Goal: Task Accomplishment & Management: Complete application form

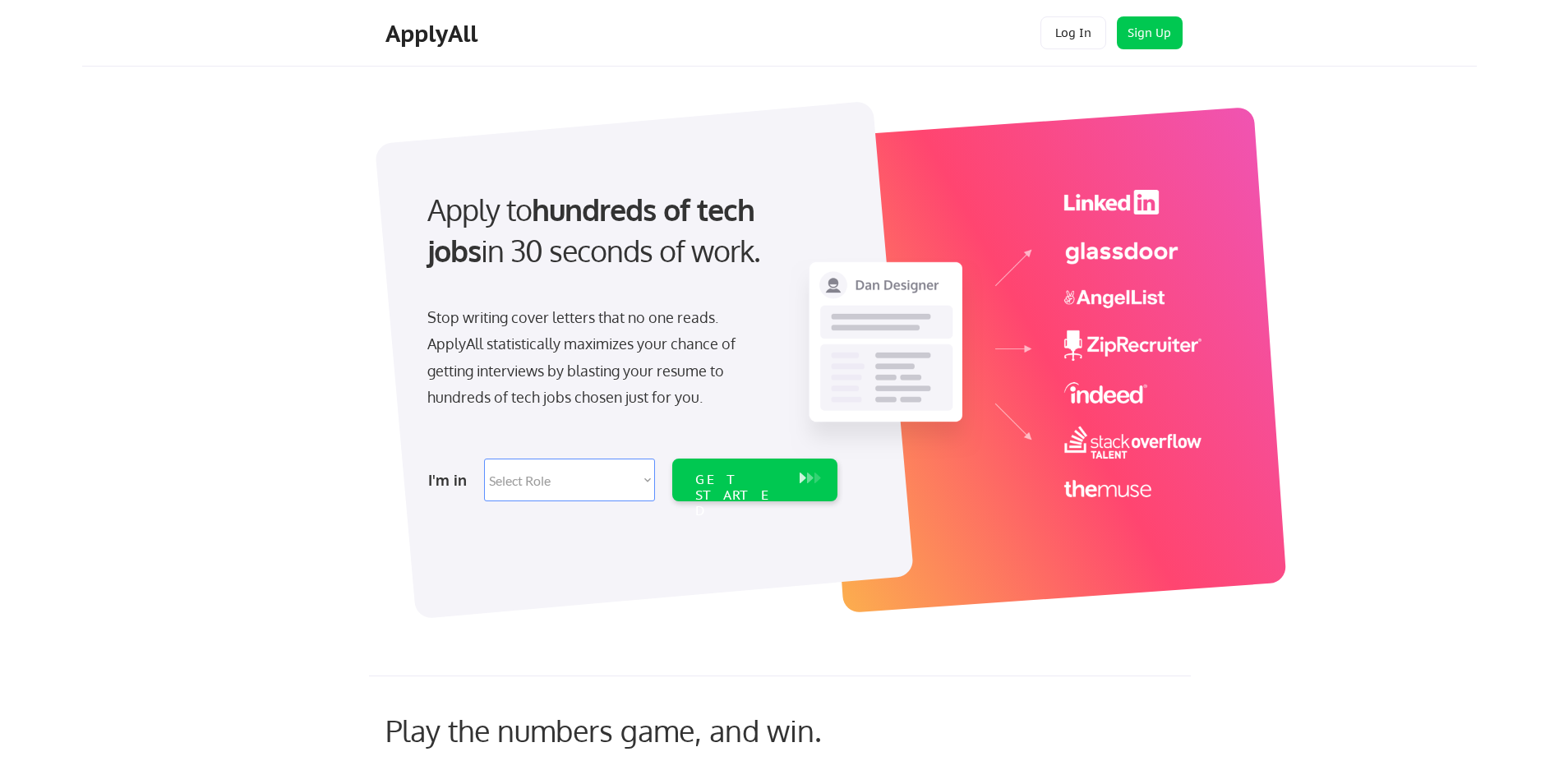
click at [632, 477] on select "Select Role Software Engineering Product Management Customer Success Sales UI/U…" at bounding box center [569, 480] width 171 height 43
select select ""customer_support""
click at [484, 459] on select "Select Role Software Engineering Product Management Customer Success Sales UI/U…" at bounding box center [569, 480] width 171 height 43
select select ""customer_support""
click at [787, 481] on div "GET STARTED" at bounding box center [739, 480] width 104 height 43
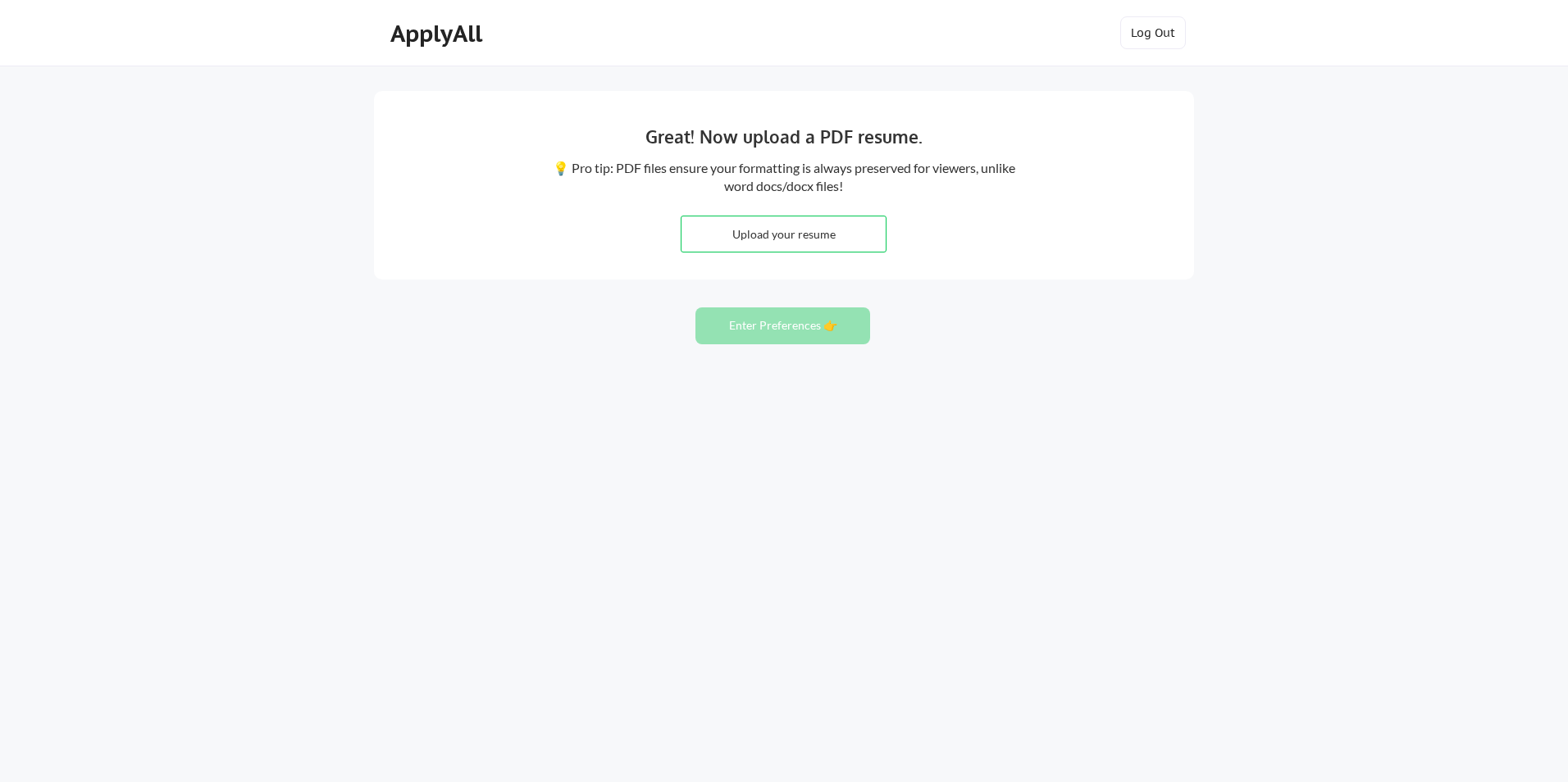
click at [768, 227] on input "file" at bounding box center [783, 234] width 204 height 35
type input "C:\fakepath\ResumeTemplate24.pdf"
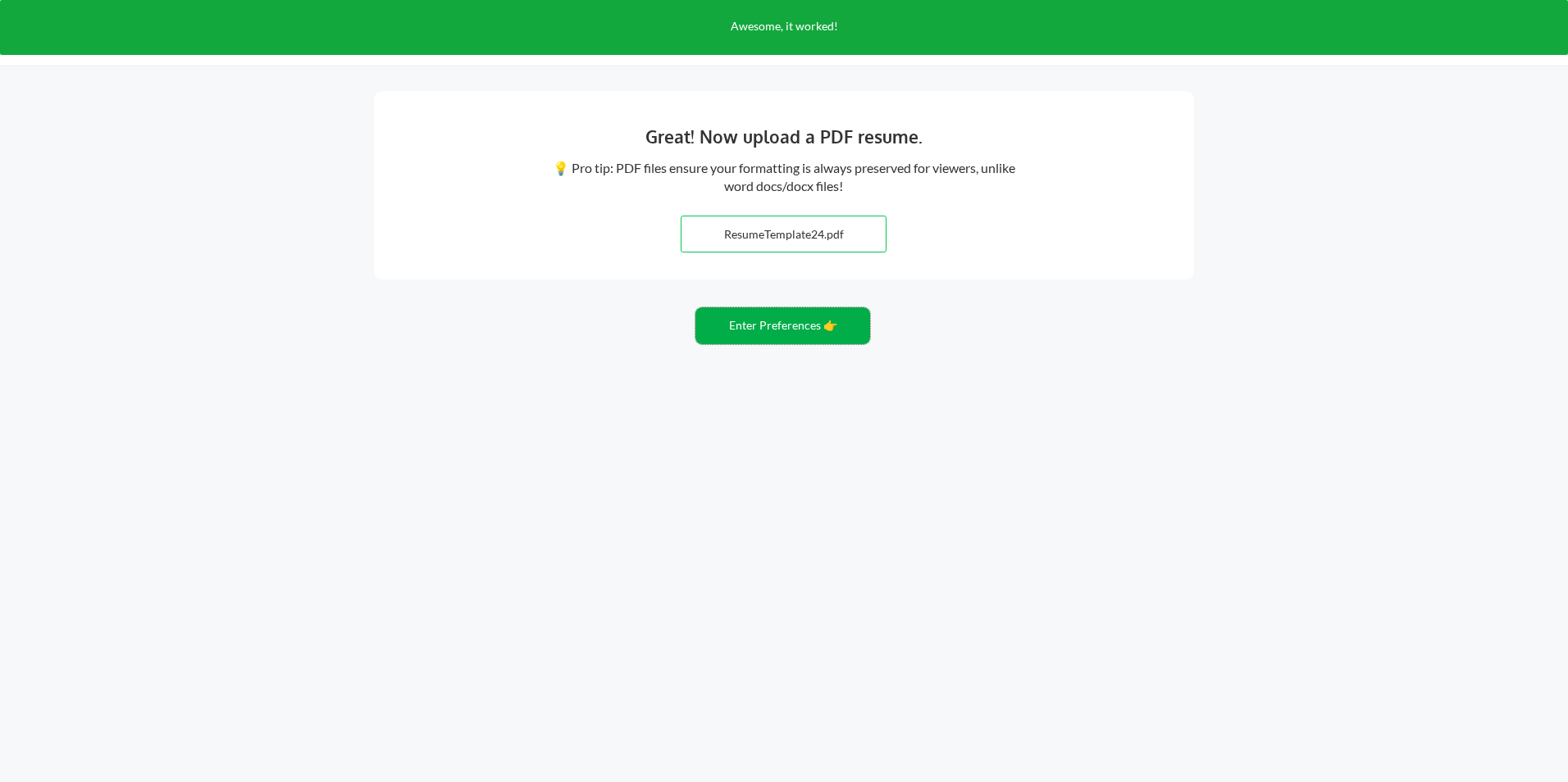
click at [794, 326] on button "Enter Preferences 👉" at bounding box center [782, 325] width 174 height 37
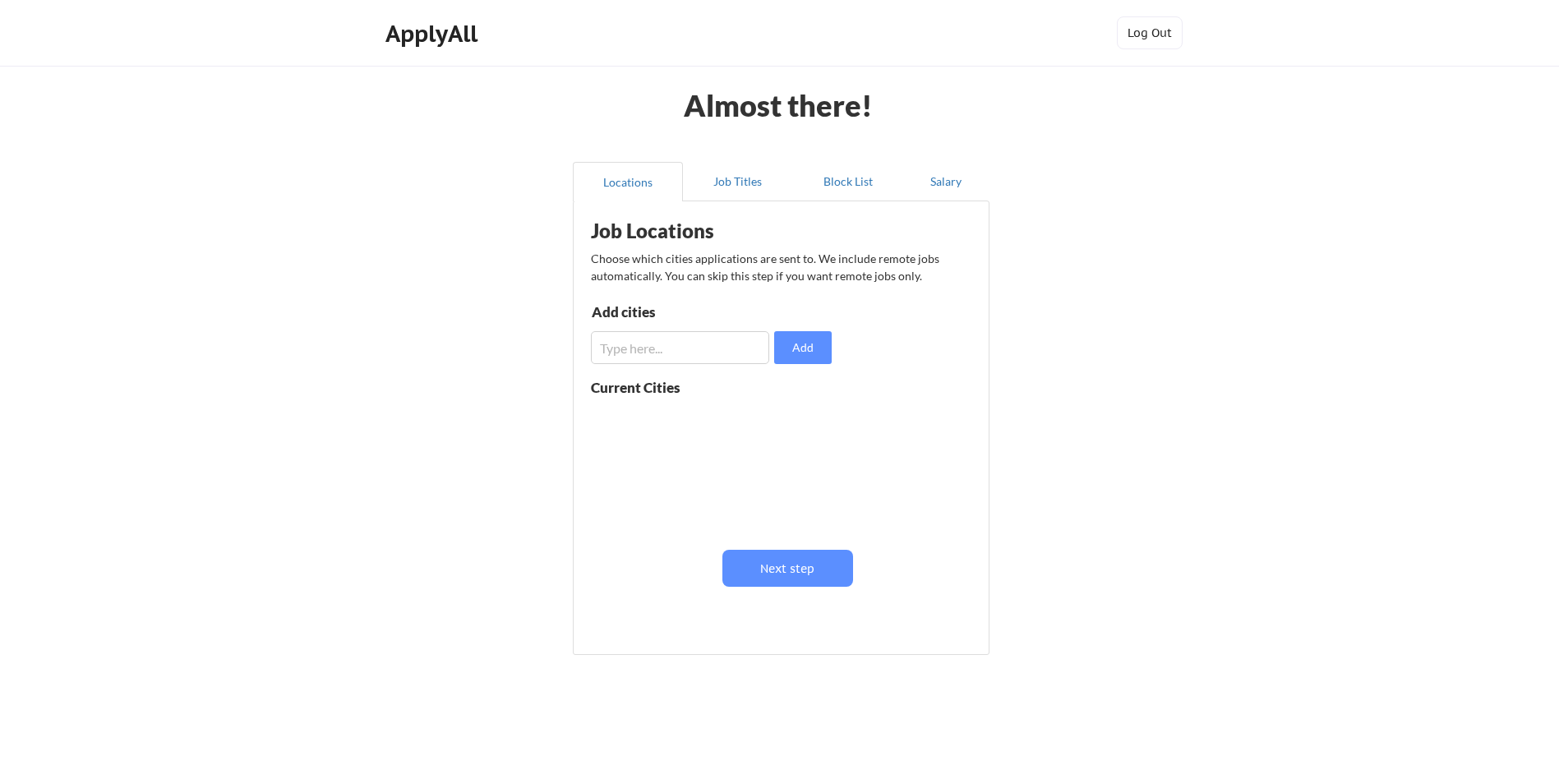
click at [650, 342] on input "input" at bounding box center [680, 348] width 178 height 33
click at [805, 577] on button "Next step" at bounding box center [788, 568] width 130 height 37
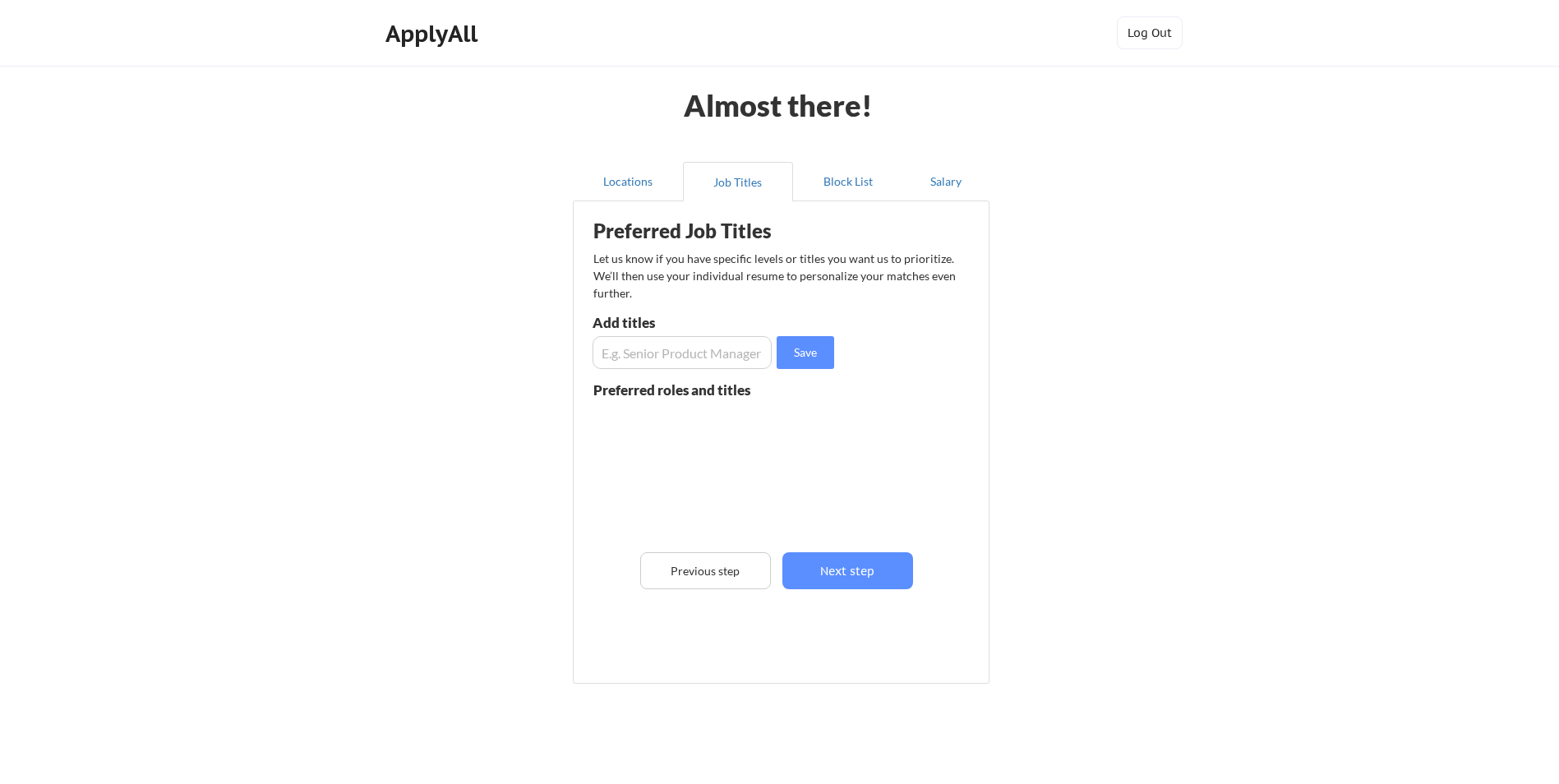
click at [623, 348] on input "input" at bounding box center [683, 352] width 179 height 33
type input "Customer Support; Data Entry; Pet sitter"
click at [802, 349] on button "Save" at bounding box center [806, 352] width 58 height 33
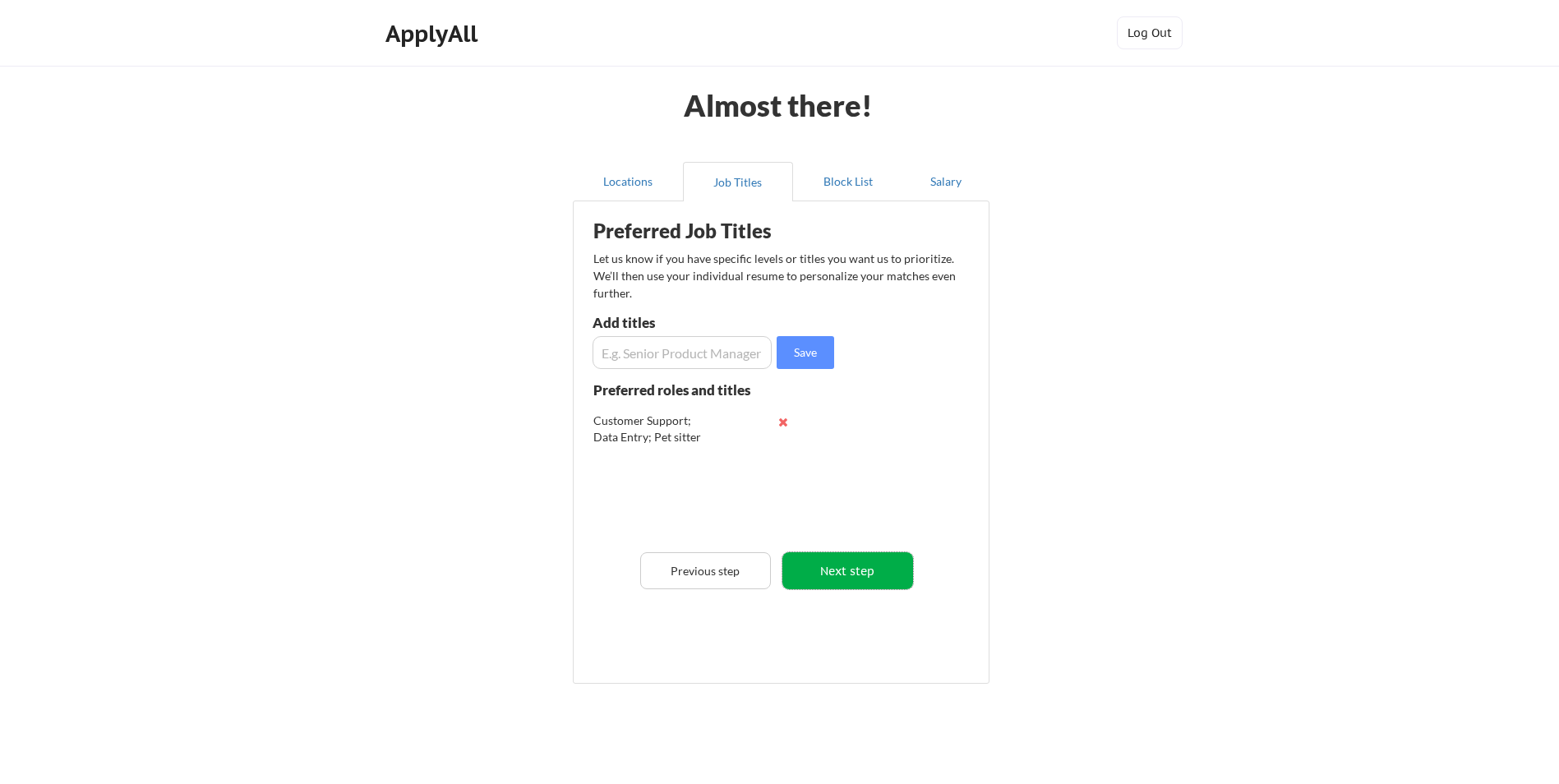
click at [863, 562] on button "Next step" at bounding box center [847, 570] width 130 height 37
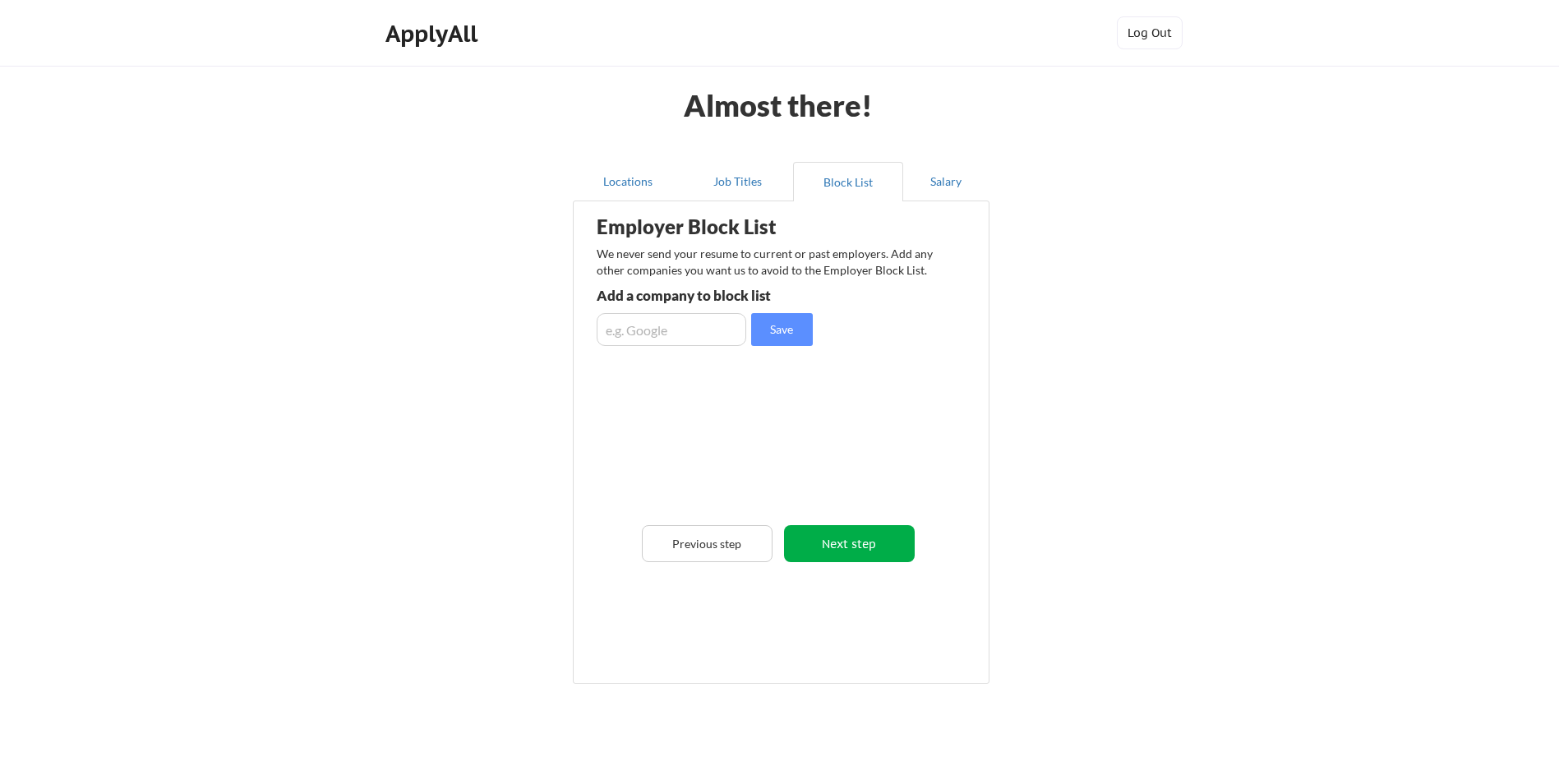
click at [880, 540] on button "Next step" at bounding box center [849, 543] width 130 height 37
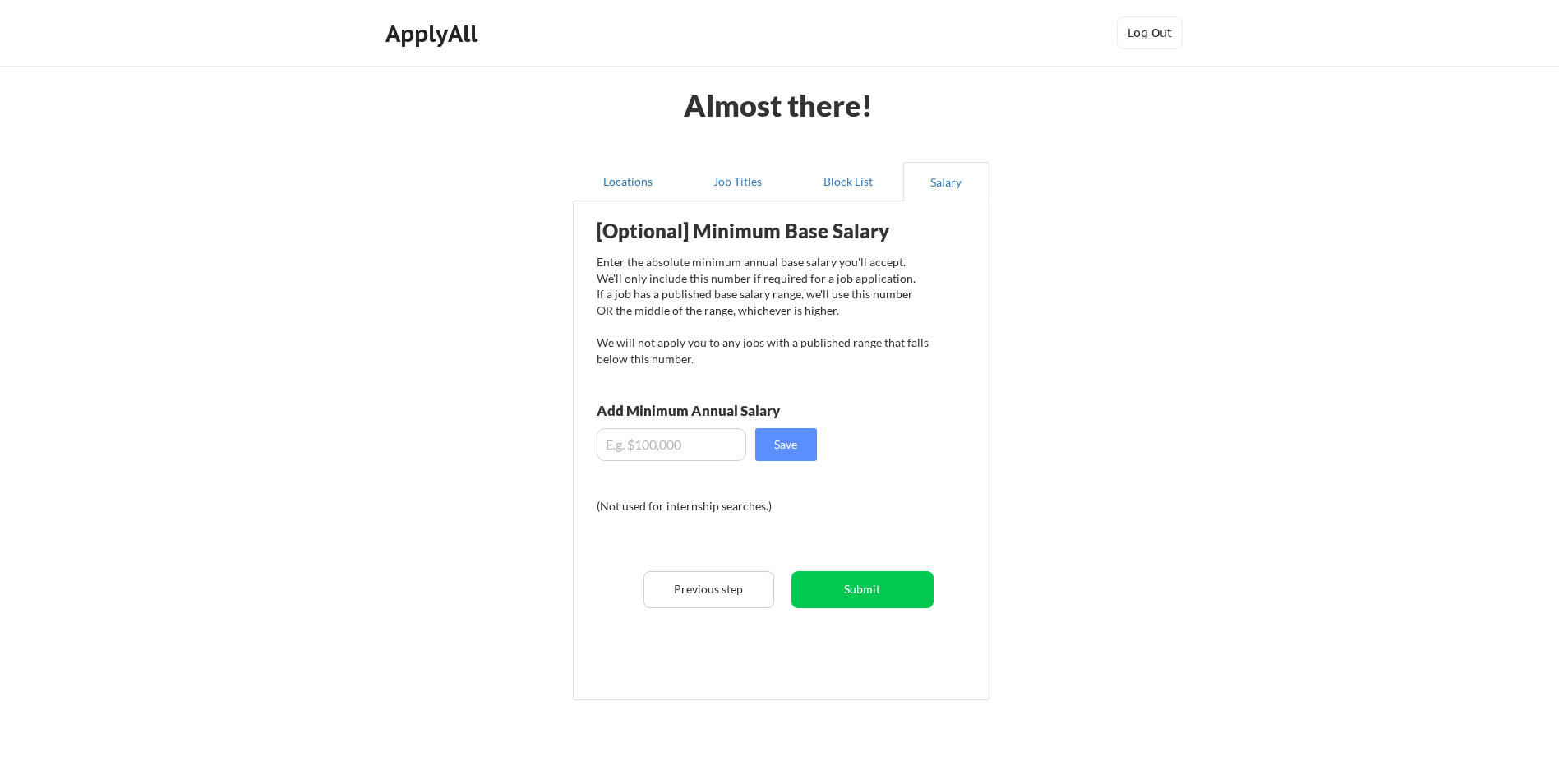
click at [625, 442] on input "input" at bounding box center [671, 445] width 149 height 33
type input "$45,000"
click at [782, 441] on button "Save" at bounding box center [786, 445] width 62 height 33
click at [854, 588] on button "Submit" at bounding box center [862, 589] width 142 height 37
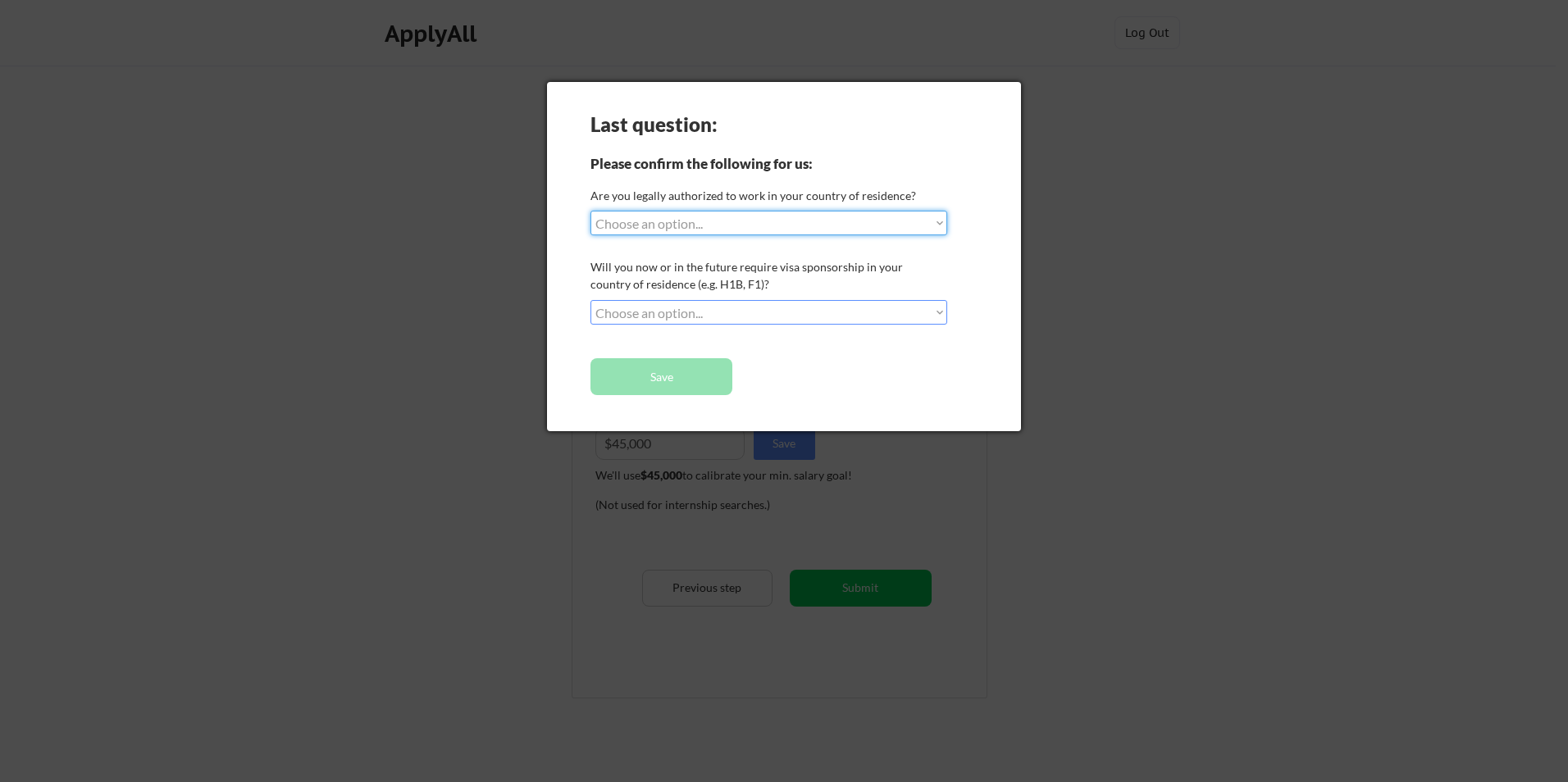
click at [759, 221] on select "Choose an option... Yes, I am a US Citizen Yes, I am a Canadian Citizen Yes, I …" at bounding box center [769, 222] width 357 height 24
select select ""yes__i_am_a_us_citizen""
click at [591, 210] on select "Choose an option... Yes, I am a US Citizen Yes, I am a Canadian Citizen Yes, I …" at bounding box center [769, 222] width 357 height 24
click at [715, 307] on select "Choose an option... No, I will not need sponsorship Yes, I will need sponsorship" at bounding box center [769, 312] width 357 height 24
select select ""no__i_will_not_need_sponsorship""
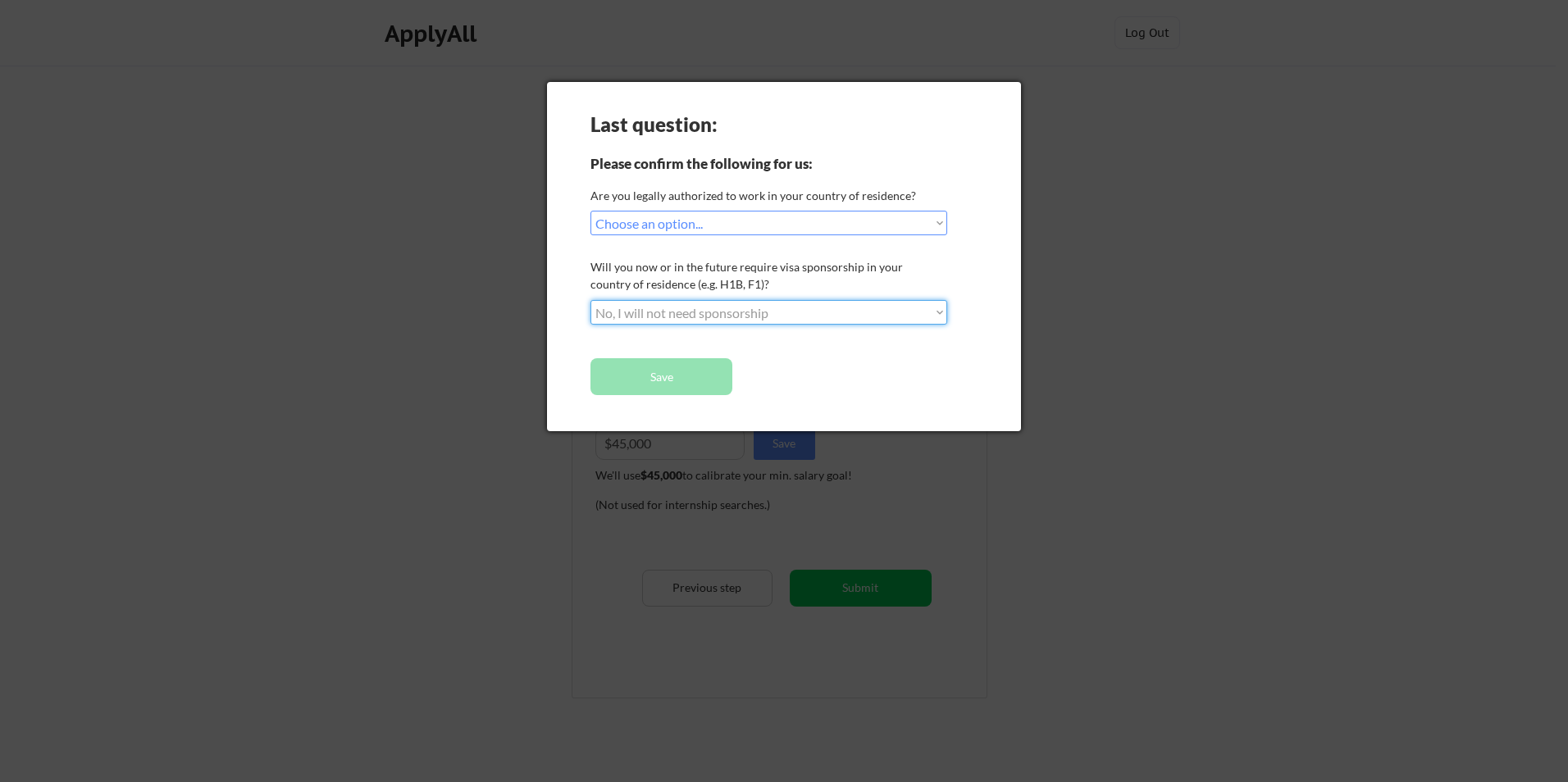
click at [591, 300] on select "Choose an option... No, I will not need sponsorship Yes, I will need sponsorship" at bounding box center [769, 312] width 357 height 24
click at [683, 372] on button "Save" at bounding box center [661, 377] width 142 height 37
